Goal: Register for event/course

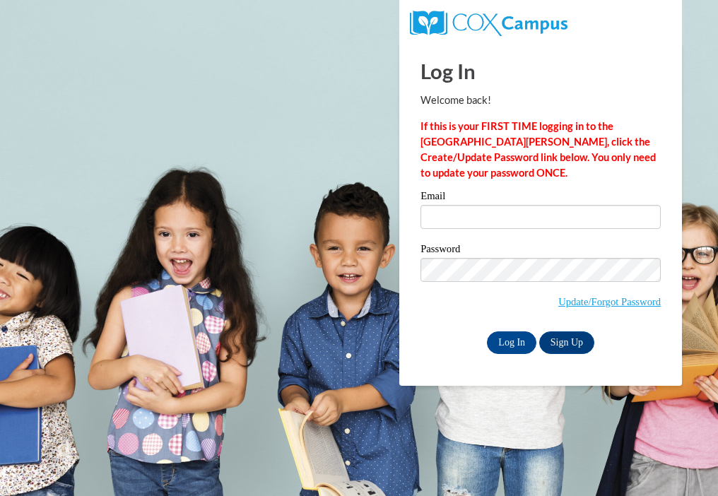
click at [429, 194] on label "Email" at bounding box center [541, 198] width 240 height 14
click at [429, 205] on input "Email" at bounding box center [541, 217] width 240 height 24
click at [454, 213] on input "Email" at bounding box center [541, 217] width 240 height 24
type input "abbythompson444@gmail.com"
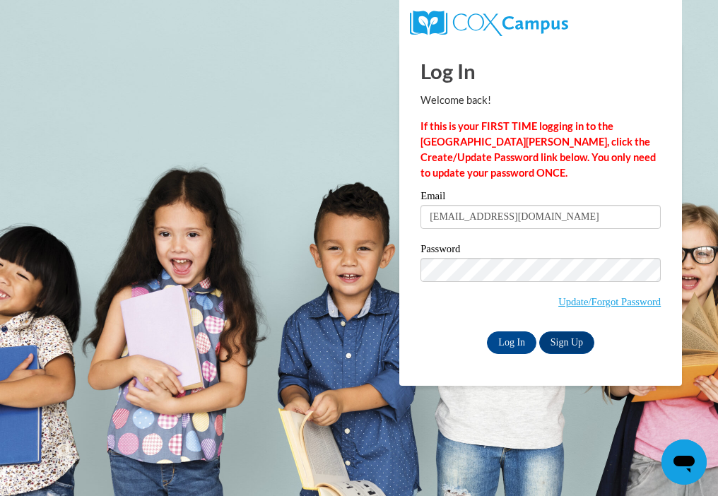
drag, startPoint x: 580, startPoint y: 238, endPoint x: 0, endPoint y: 165, distance: 584.4
click at [0, 165] on html "Log In Welcome back! If this is your FIRST TIME logging in to the NEW Cox Campu…" at bounding box center [359, 248] width 718 height 496
type input "madison72539@gmail.com"
click at [0, 259] on html "Log In Welcome back! If this is your FIRST TIME logging in to the NEW Cox Campu…" at bounding box center [359, 248] width 718 height 496
click at [487, 332] on input "Log In" at bounding box center [511, 343] width 49 height 23
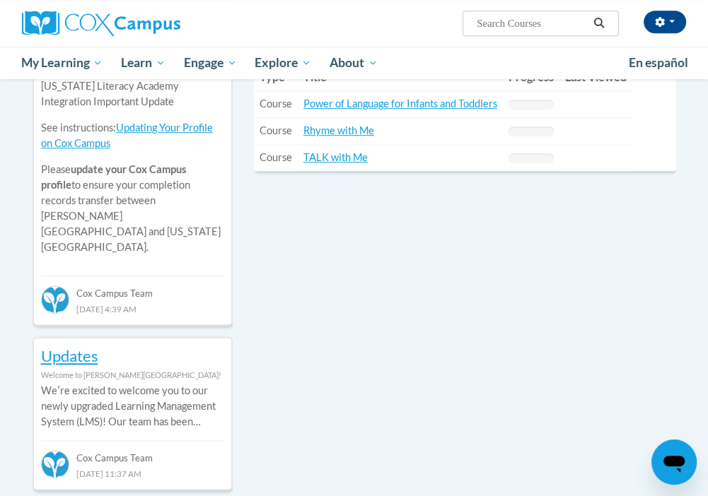
scroll to position [495, 0]
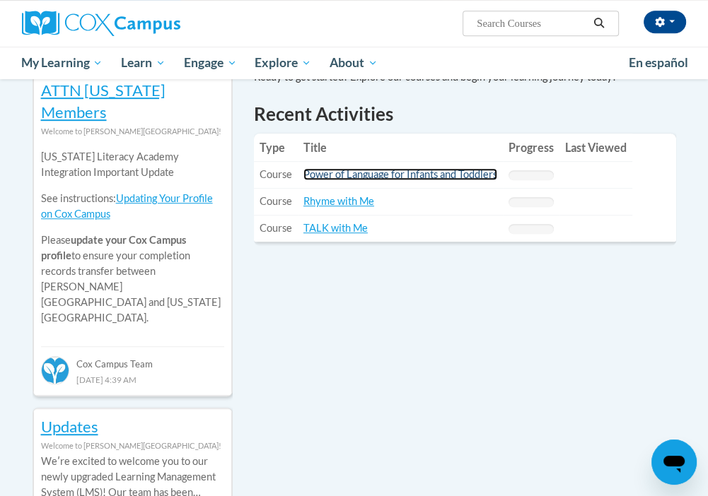
click at [463, 173] on link "Power of Language for Infants and Toddlers" at bounding box center [400, 174] width 194 height 12
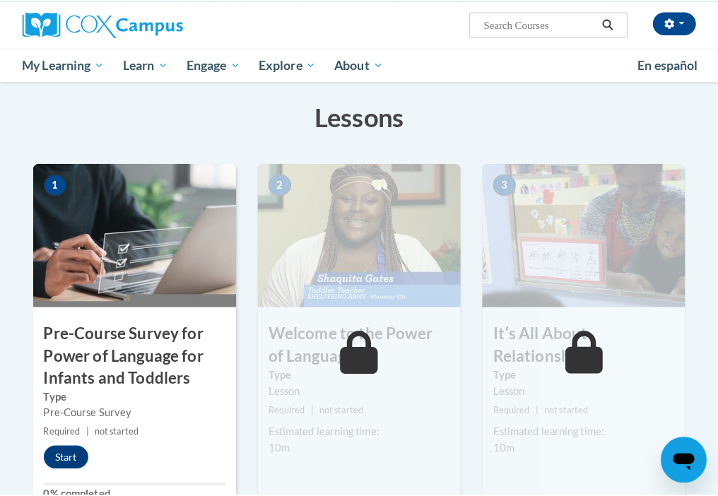
scroll to position [283, 0]
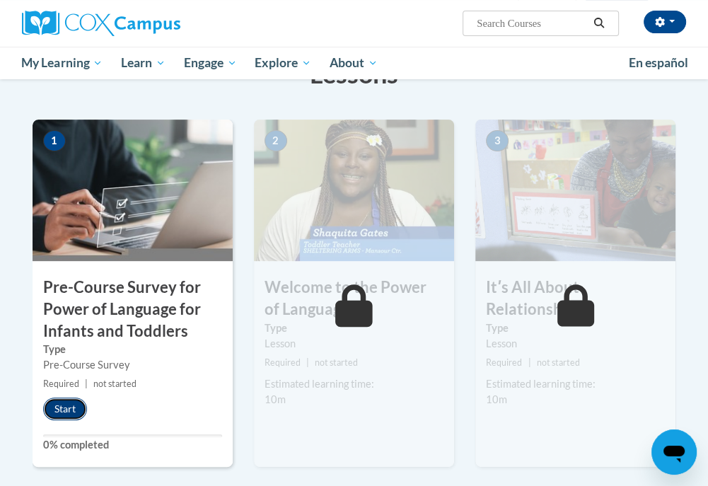
click at [62, 407] on button "Start" at bounding box center [65, 408] width 44 height 23
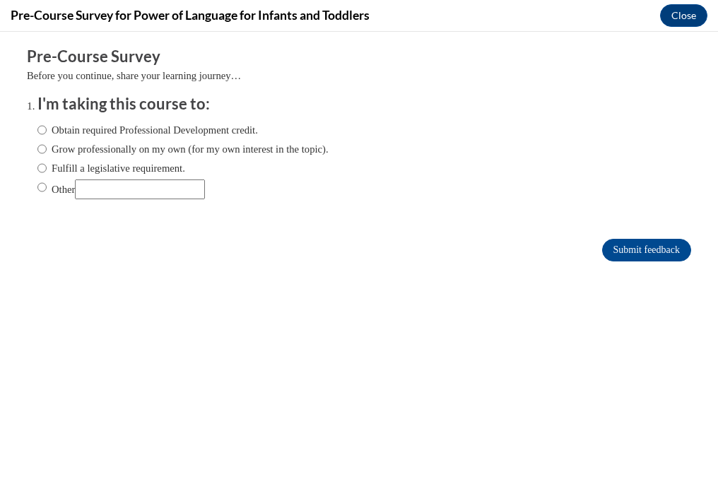
scroll to position [0, 0]
click at [37, 129] on input "Obtain required Professional Development credit." at bounding box center [41, 130] width 9 height 16
radio input "true"
click at [37, 129] on input "Obtain required Professional Development credit." at bounding box center [41, 130] width 9 height 16
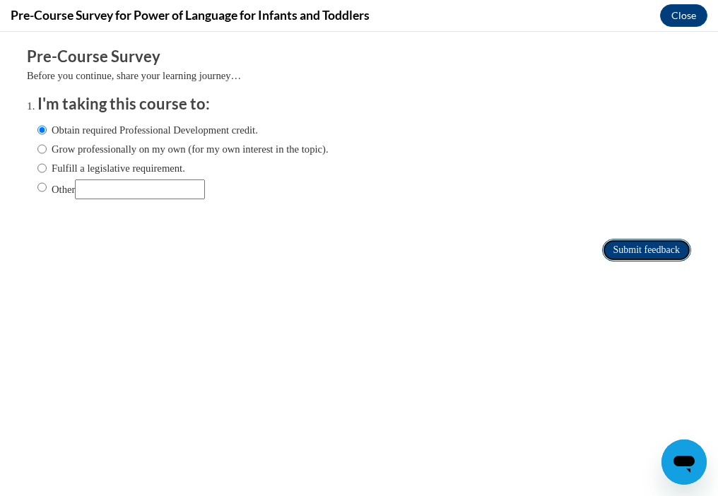
click at [602, 246] on input "Submit feedback" at bounding box center [646, 250] width 89 height 23
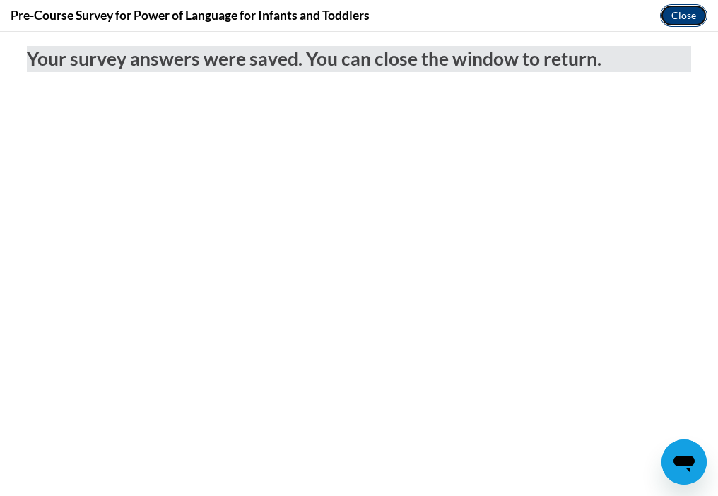
click at [689, 21] on button "Close" at bounding box center [683, 15] width 47 height 23
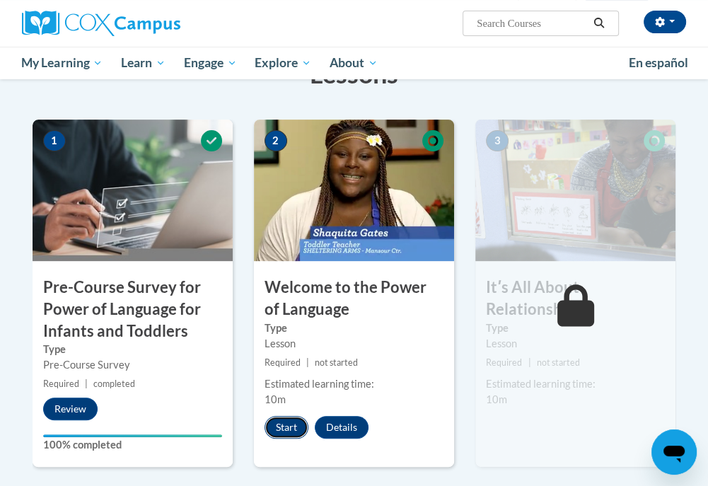
click at [283, 429] on button "Start" at bounding box center [286, 427] width 44 height 23
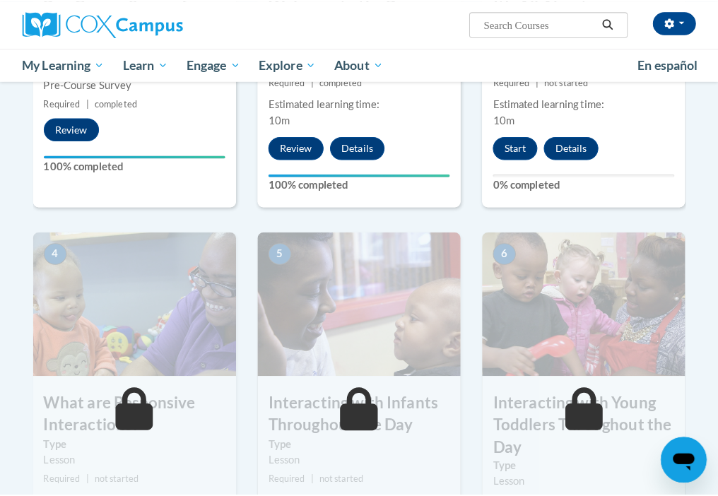
scroll to position [566, 0]
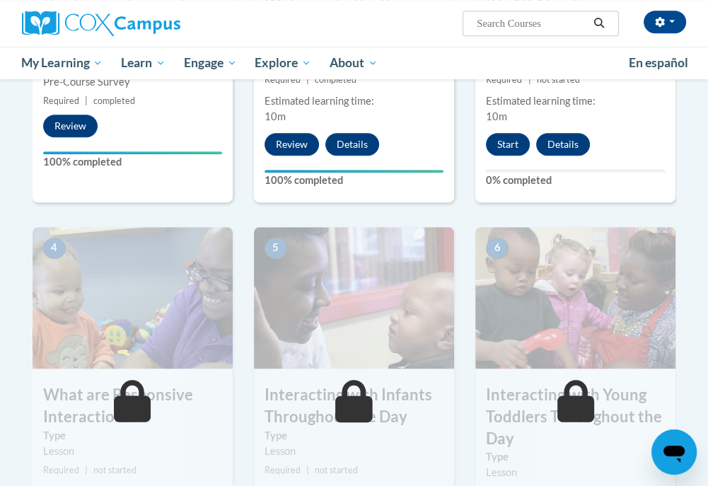
click at [502, 127] on div "3 Itʹs All About Relationships Type Lesson Required | not started Estimated lea…" at bounding box center [575, 20] width 200 height 366
click at [502, 138] on button "Start" at bounding box center [508, 144] width 44 height 23
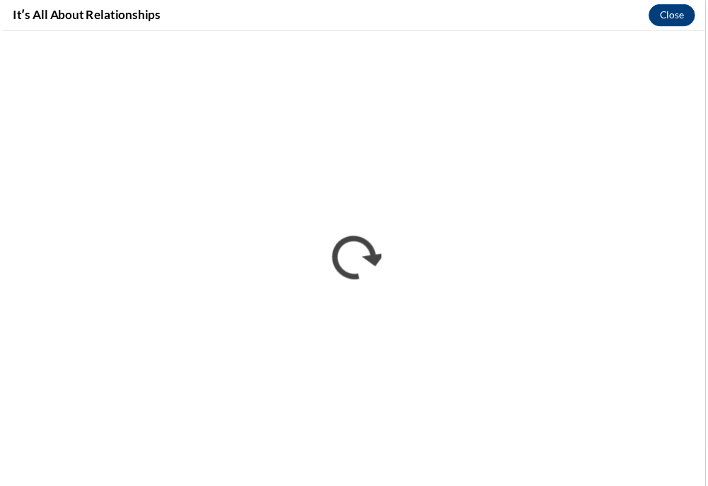
scroll to position [0, 0]
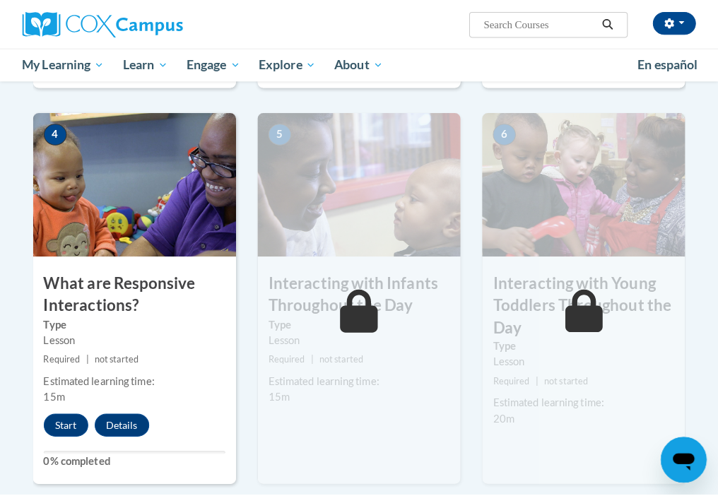
scroll to position [707, 0]
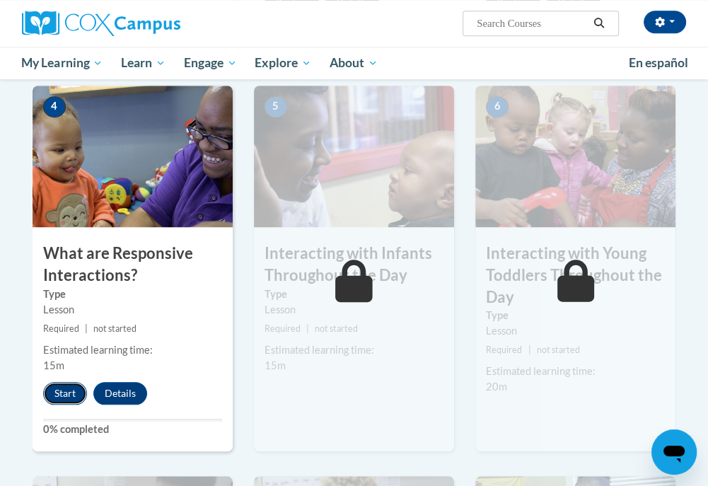
click at [66, 389] on button "Start" at bounding box center [65, 393] width 44 height 23
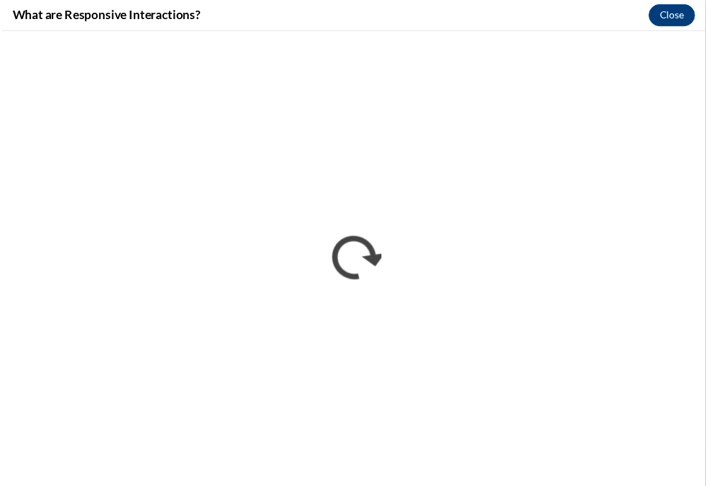
scroll to position [0, 0]
click at [685, 19] on button "Close" at bounding box center [683, 15] width 47 height 23
